Goal: Navigation & Orientation: Find specific page/section

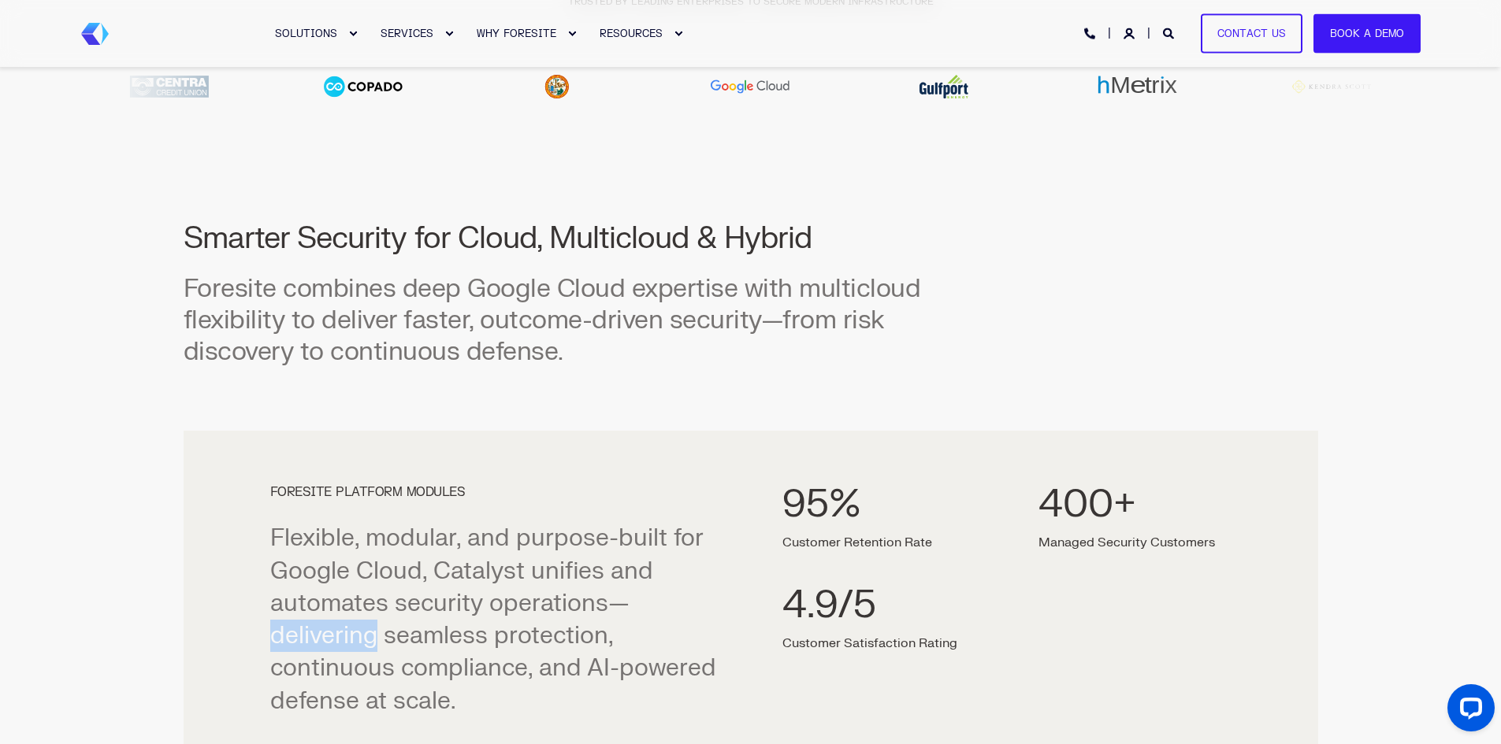
scroll to position [683, 0]
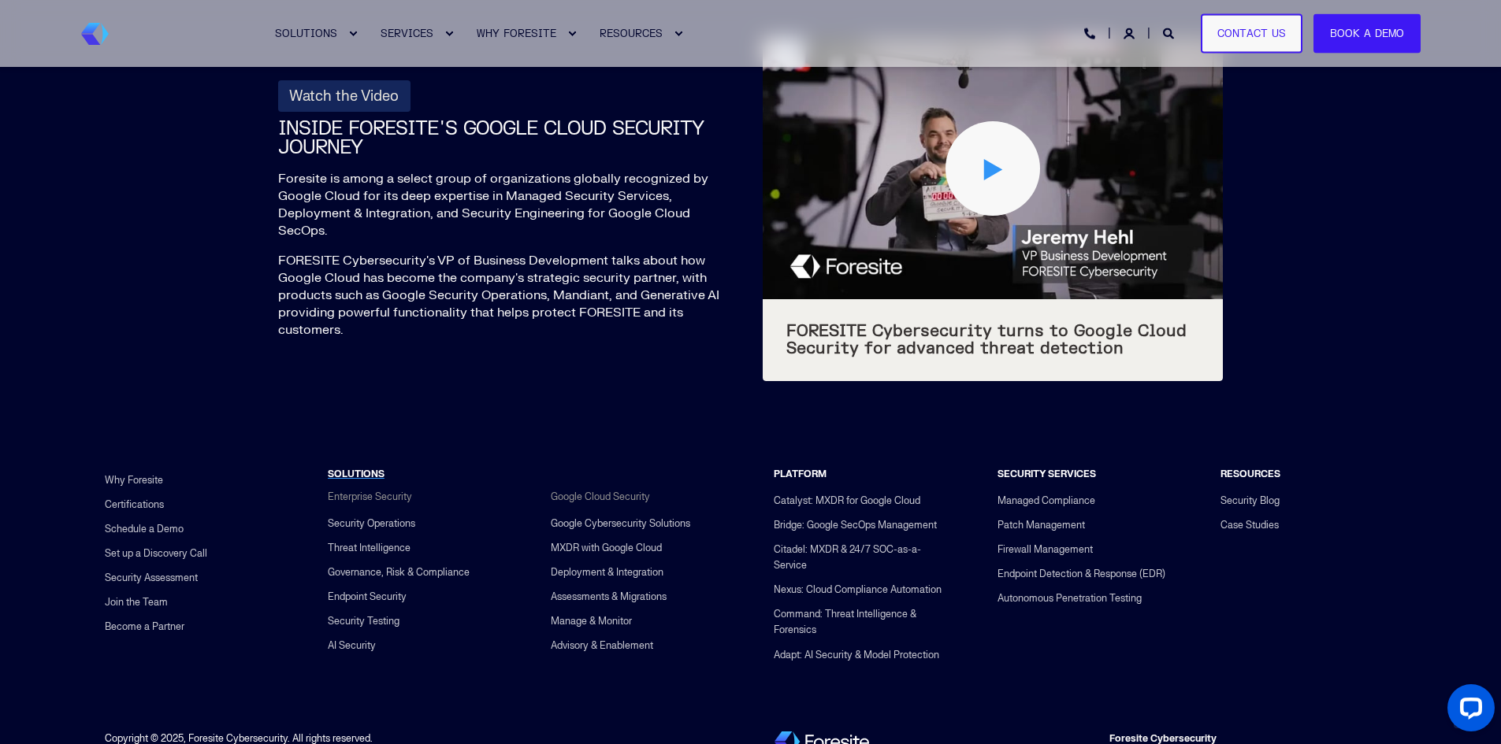
scroll to position [5958, 0]
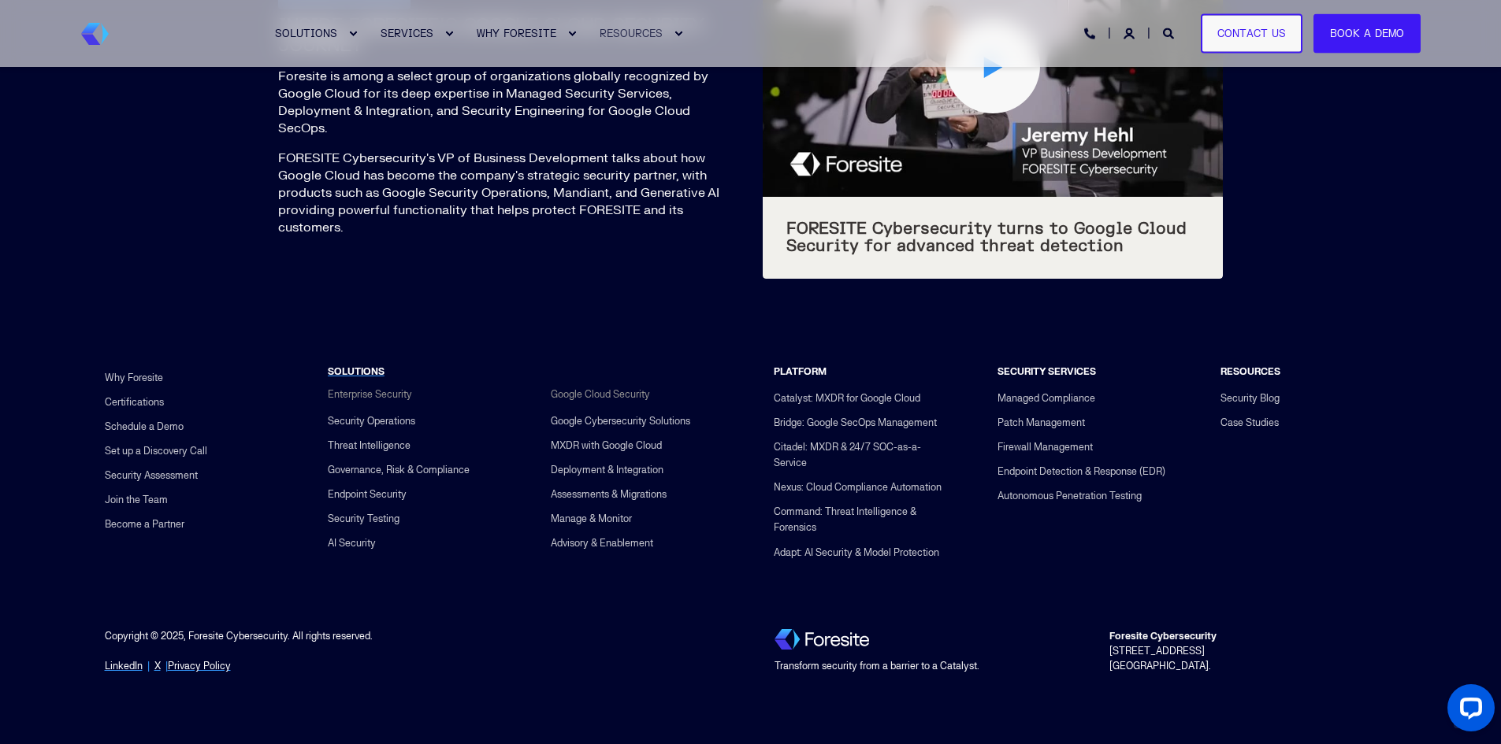
click at [677, 35] on div "Expand RESOURCES" at bounding box center [677, 33] width 9 height 9
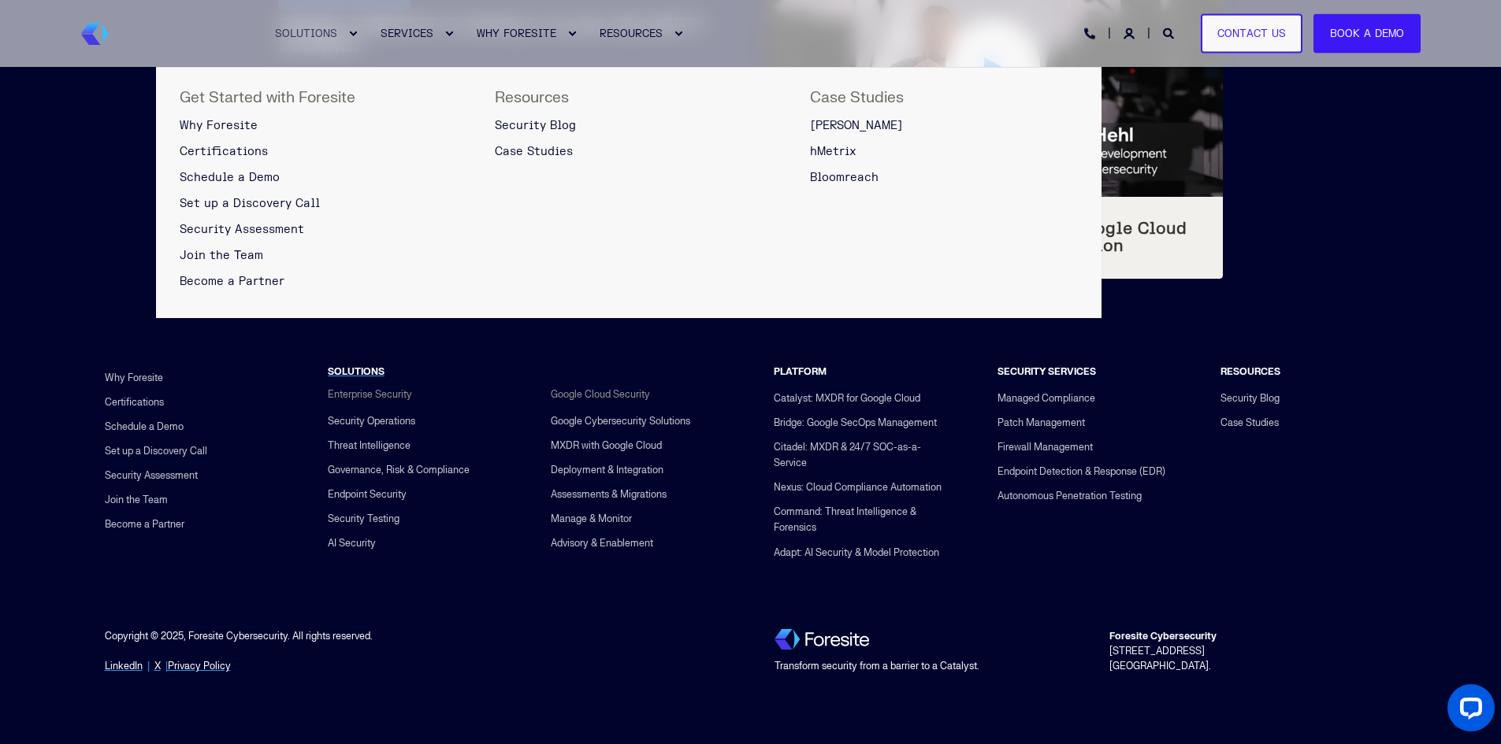
click at [324, 37] on span "SOLUTIONS" at bounding box center [306, 33] width 62 height 13
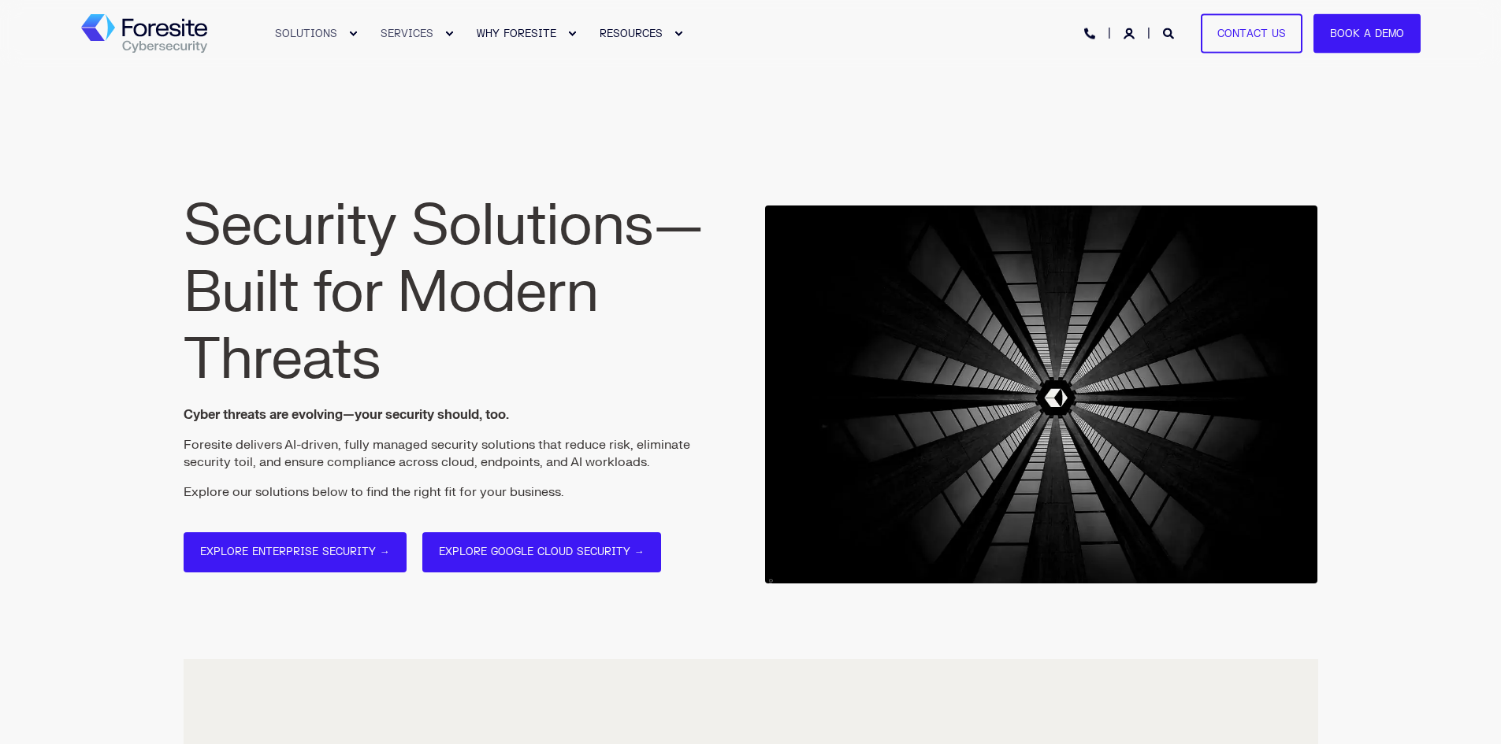
click at [403, 35] on link "SERVICES" at bounding box center [409, 33] width 96 height 67
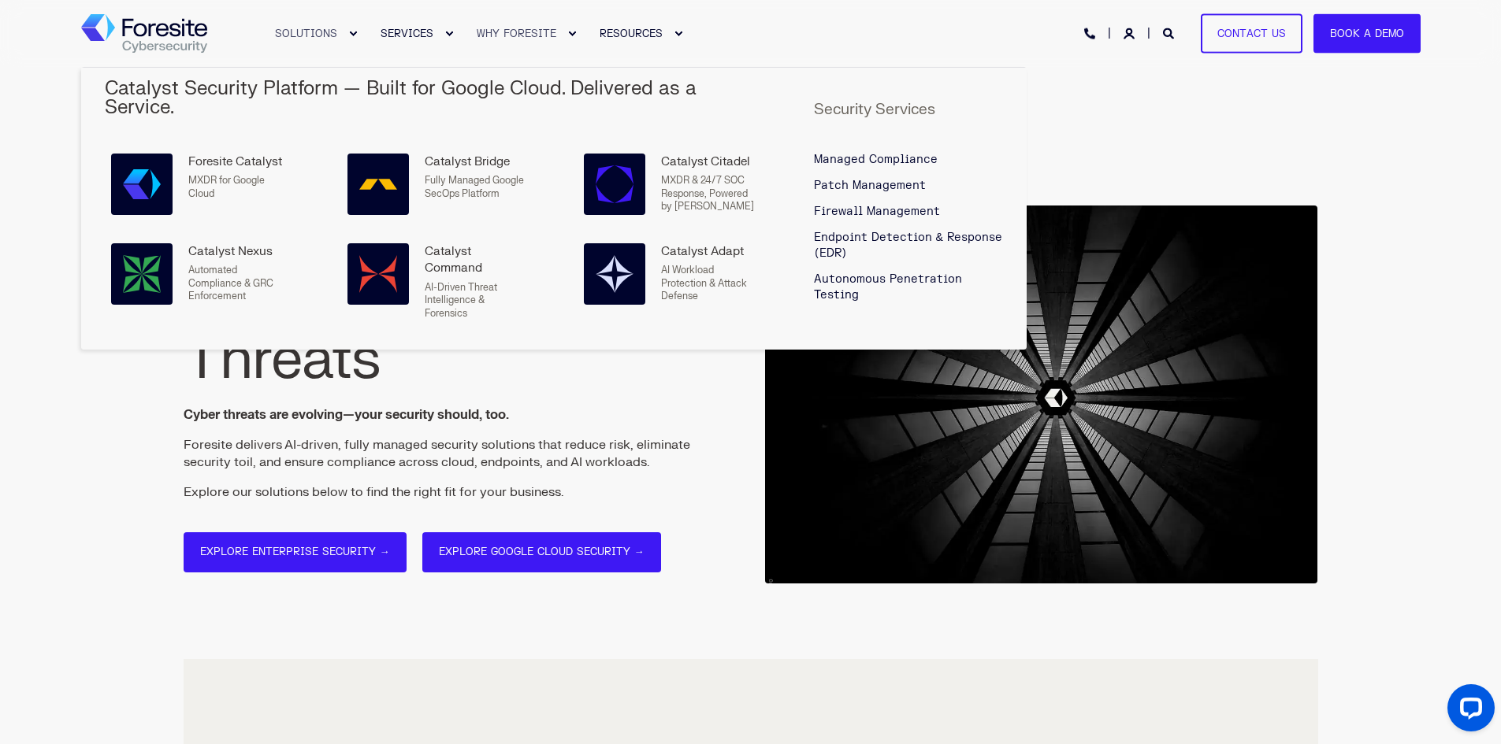
click at [527, 43] on link "WHY FORESITE" at bounding box center [518, 33] width 123 height 67
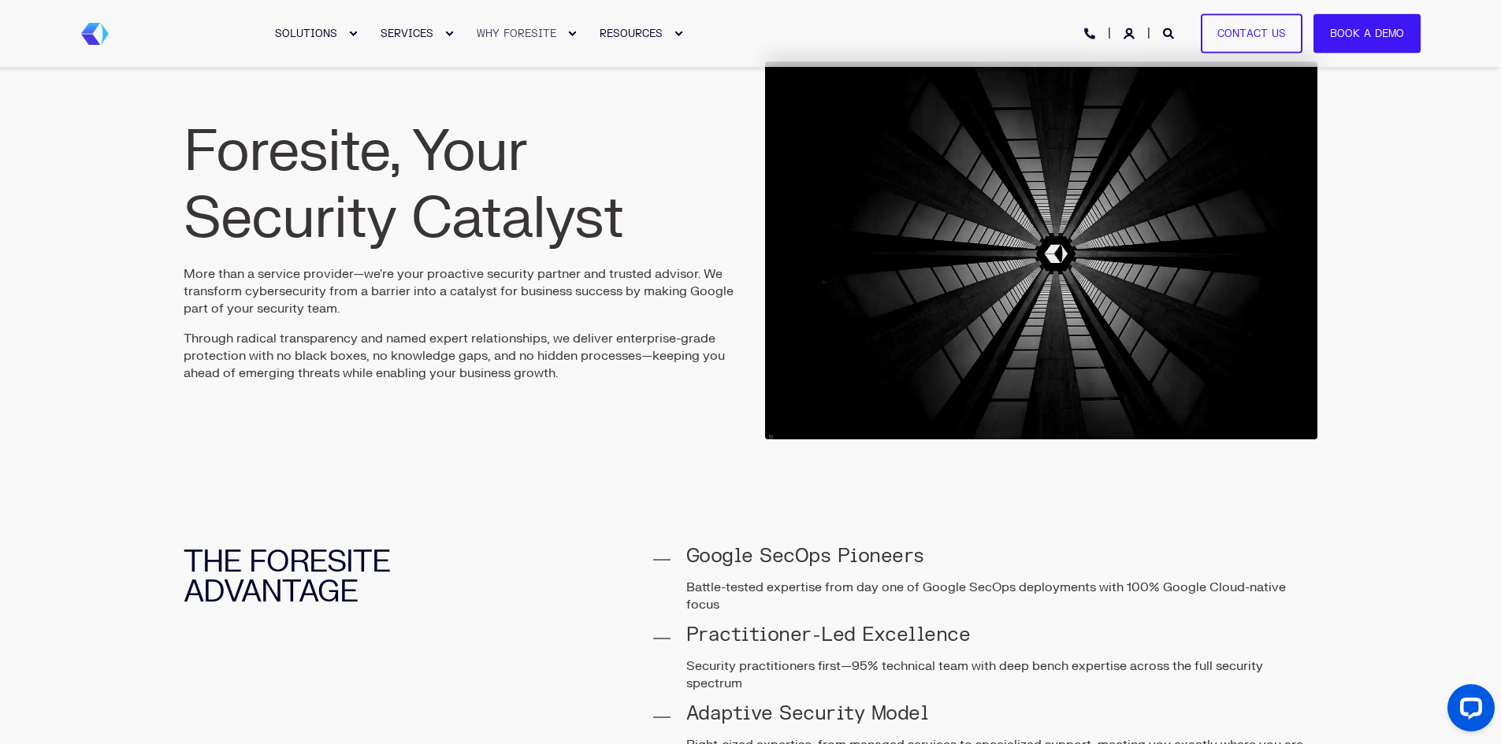
scroll to position [82, 0]
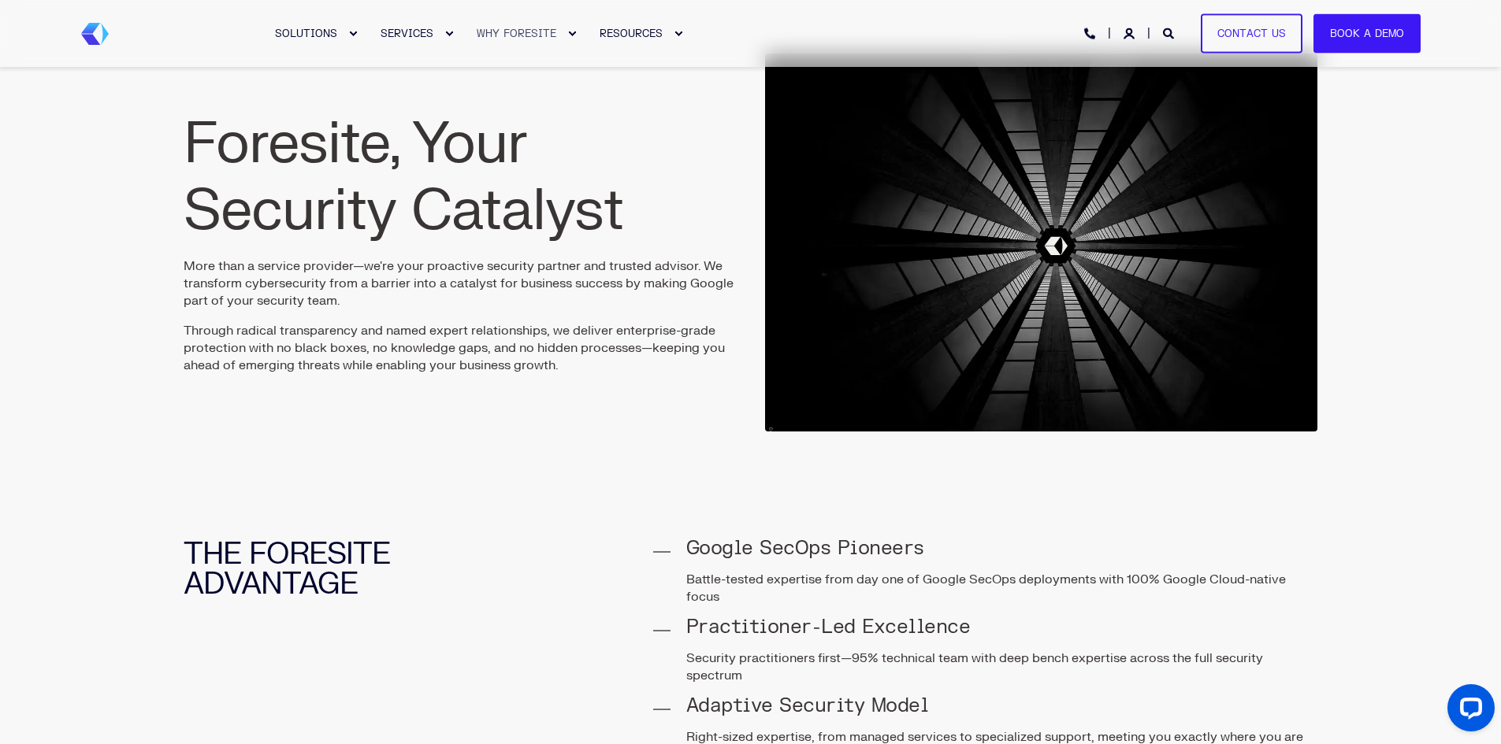
click at [532, 32] on span "WHY FORESITE" at bounding box center [517, 33] width 80 height 13
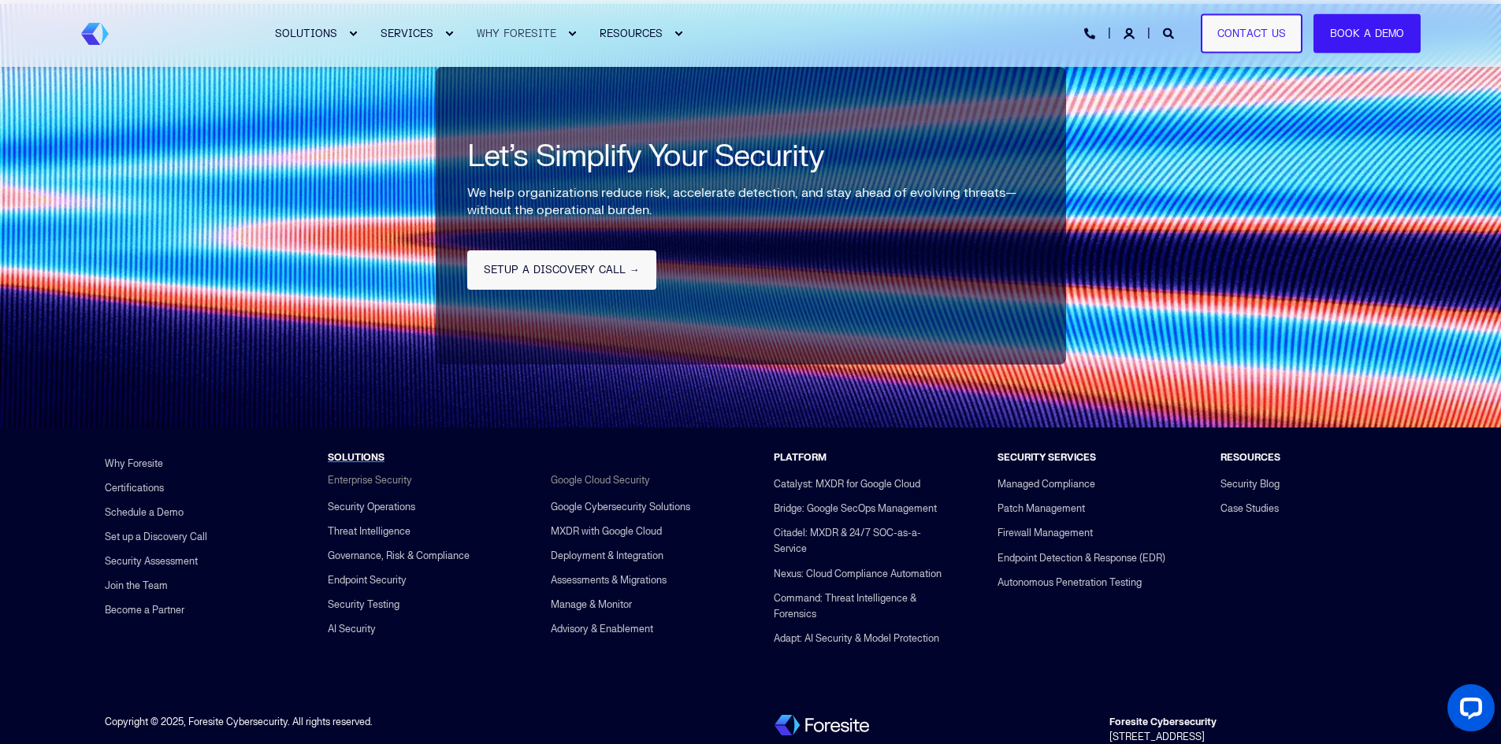
scroll to position [3542, 0]
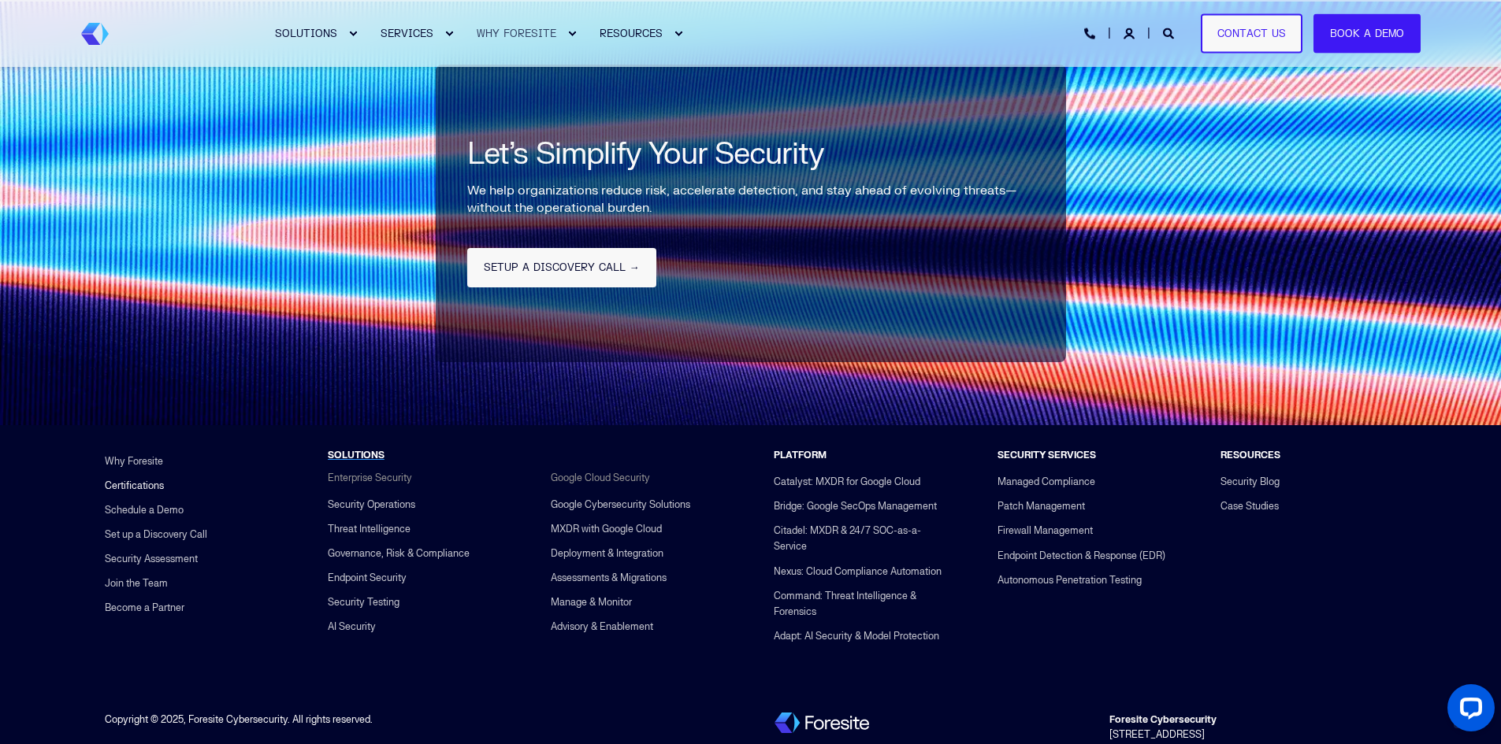
click at [119, 473] on link "Certifications" at bounding box center [134, 485] width 59 height 24
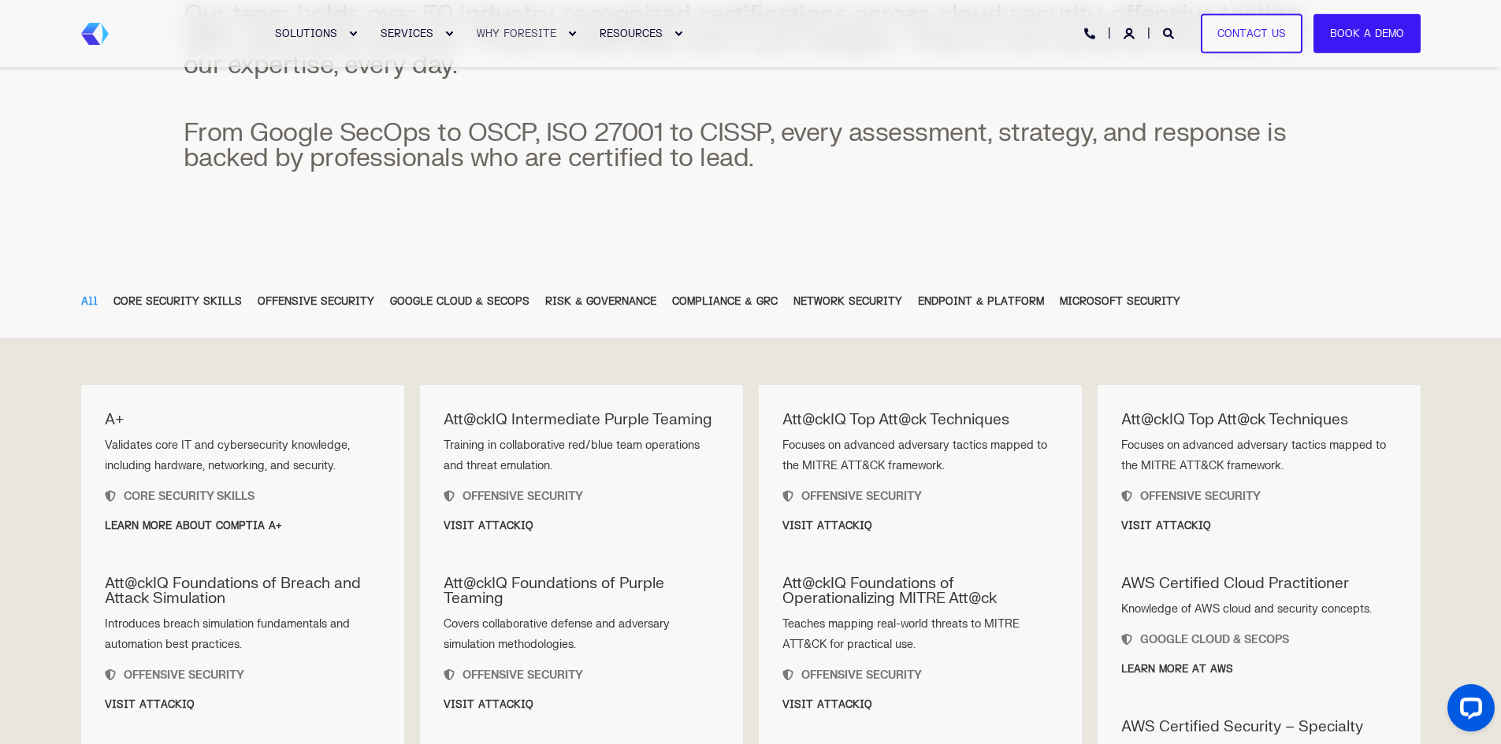
scroll to position [568, 0]
